Goal: Task Accomplishment & Management: Manage account settings

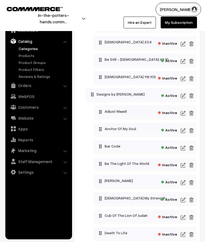
scroll to position [70, 0]
click at [185, 182] on img at bounding box center [183, 182] width 5 height 6
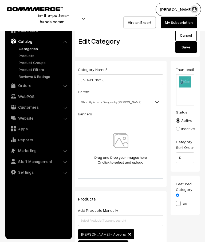
click at [186, 85] on input "file" at bounding box center [186, 90] width 18 height 30
type input "C:\fakepath\watermarked.png"
click at [188, 36] on link "Cancel" at bounding box center [186, 35] width 21 height 12
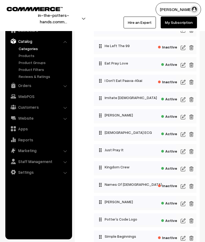
scroll to position [291, 0]
click at [183, 135] on img at bounding box center [183, 134] width 5 height 6
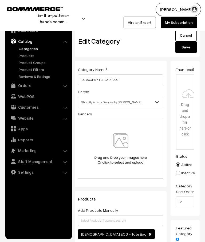
click at [187, 108] on input "file" at bounding box center [186, 112] width 18 height 74
type input "C:\fakepath\watermarked.png"
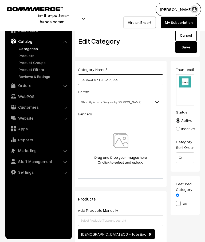
click at [108, 82] on input "Jesus ECG" at bounding box center [121, 79] width 86 height 11
type input "J"
type input "Heart Beats For Jesus"
click at [190, 46] on button "Save" at bounding box center [186, 47] width 21 height 12
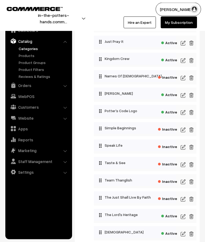
scroll to position [406, 0]
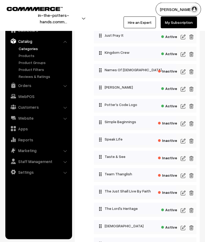
click at [185, 109] on img at bounding box center [183, 106] width 5 height 6
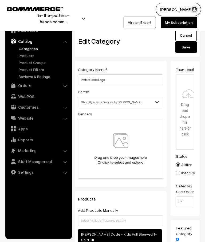
click at [186, 114] on input "file" at bounding box center [186, 112] width 18 height 74
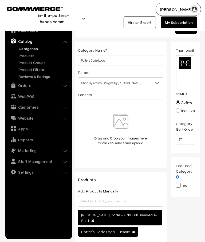
scroll to position [19, 0]
click at [187, 71] on input "file" at bounding box center [186, 71] width 18 height 31
type input "C:\fakepath\watermarked.png"
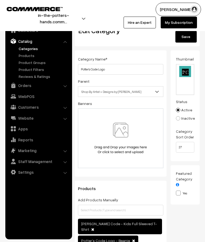
scroll to position [0, 0]
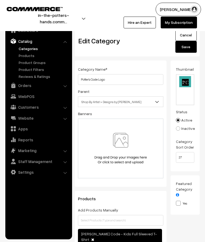
click at [190, 50] on button "Save" at bounding box center [186, 47] width 21 height 12
